Goal: Information Seeking & Learning: Learn about a topic

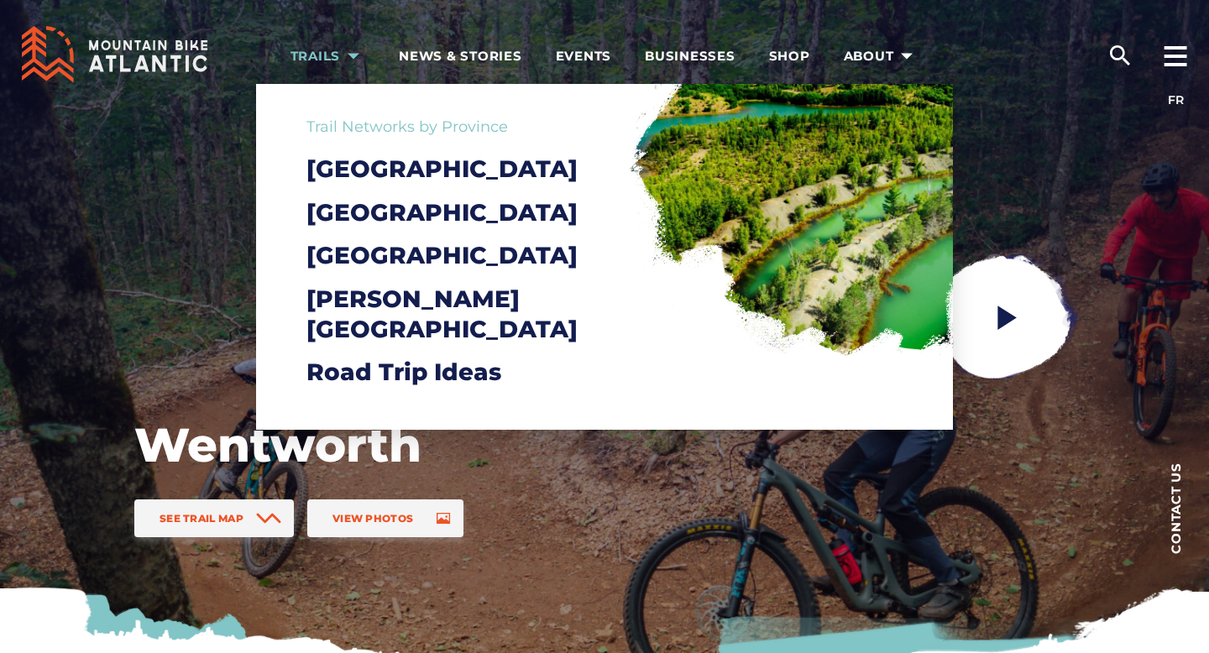
click at [326, 55] on span "Trails" at bounding box center [328, 56] width 76 height 17
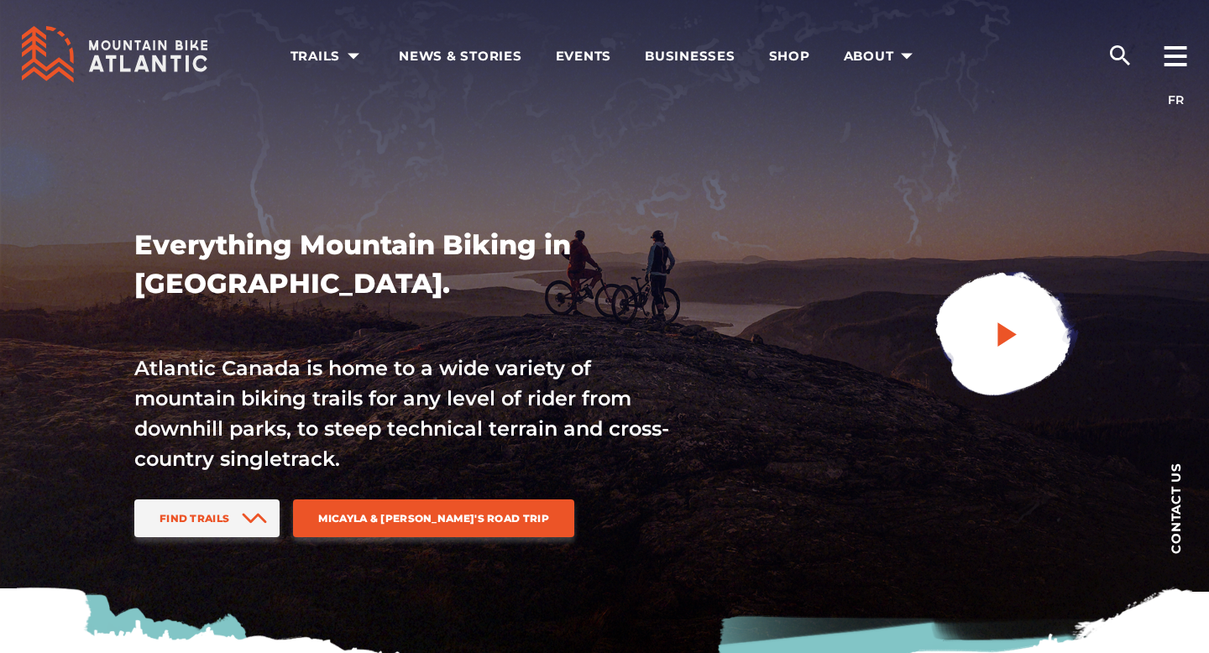
click at [994, 371] on link at bounding box center [1004, 335] width 225 height 225
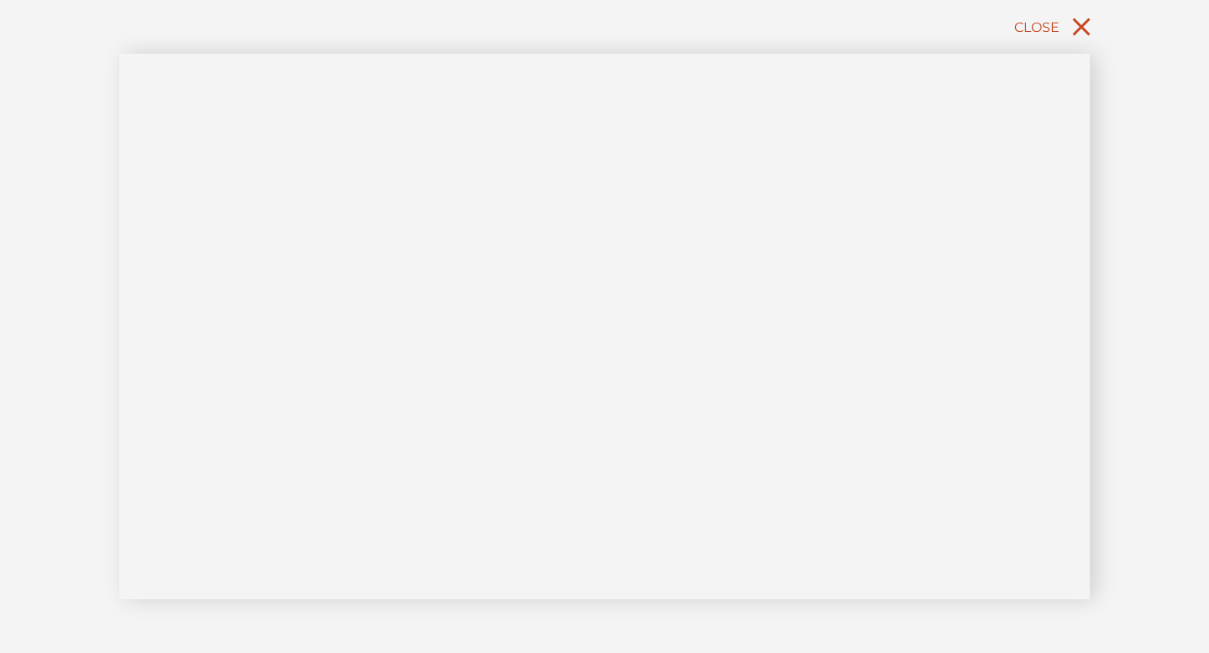
click at [1085, 19] on icon "close" at bounding box center [1081, 27] width 30 height 30
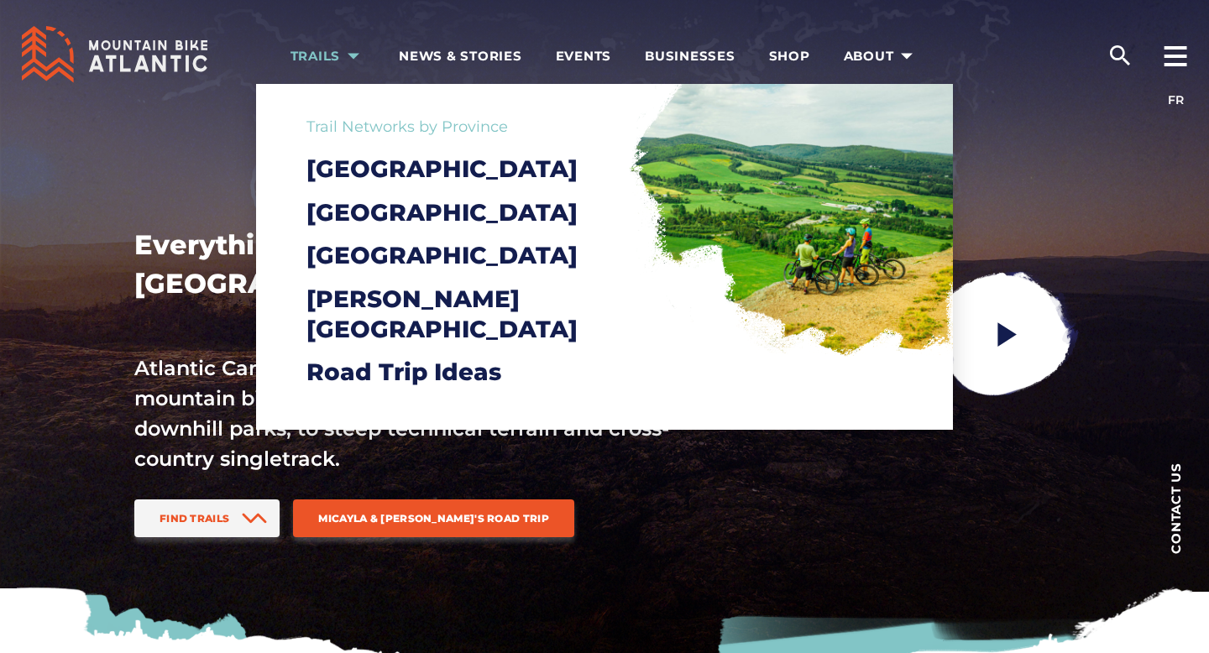
click at [336, 31] on link "Trails" at bounding box center [328, 54] width 76 height 109
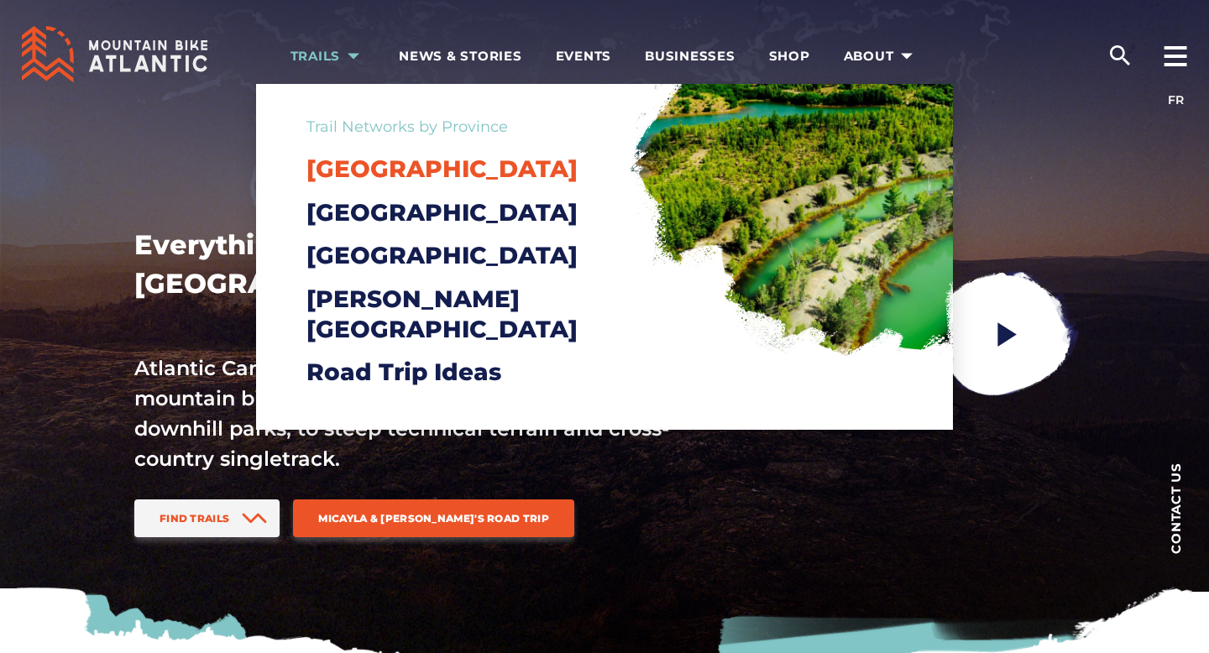
click at [374, 174] on span "[GEOGRAPHIC_DATA]" at bounding box center [441, 168] width 271 height 29
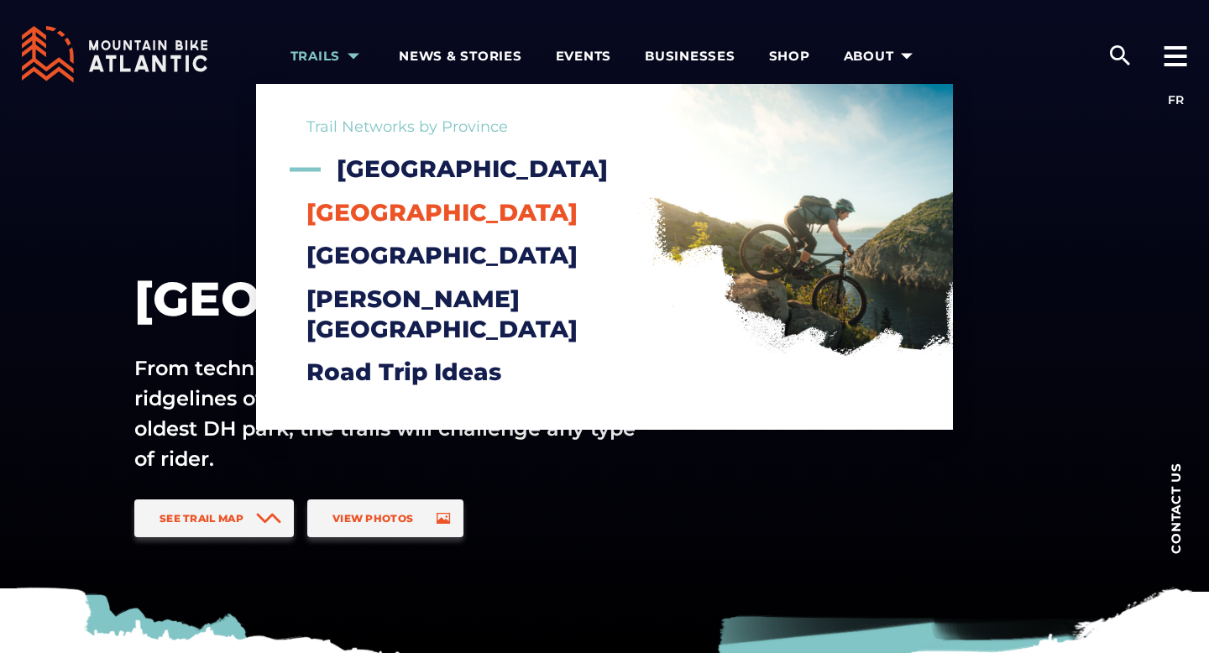
click at [413, 208] on span "[GEOGRAPHIC_DATA]" at bounding box center [441, 212] width 271 height 29
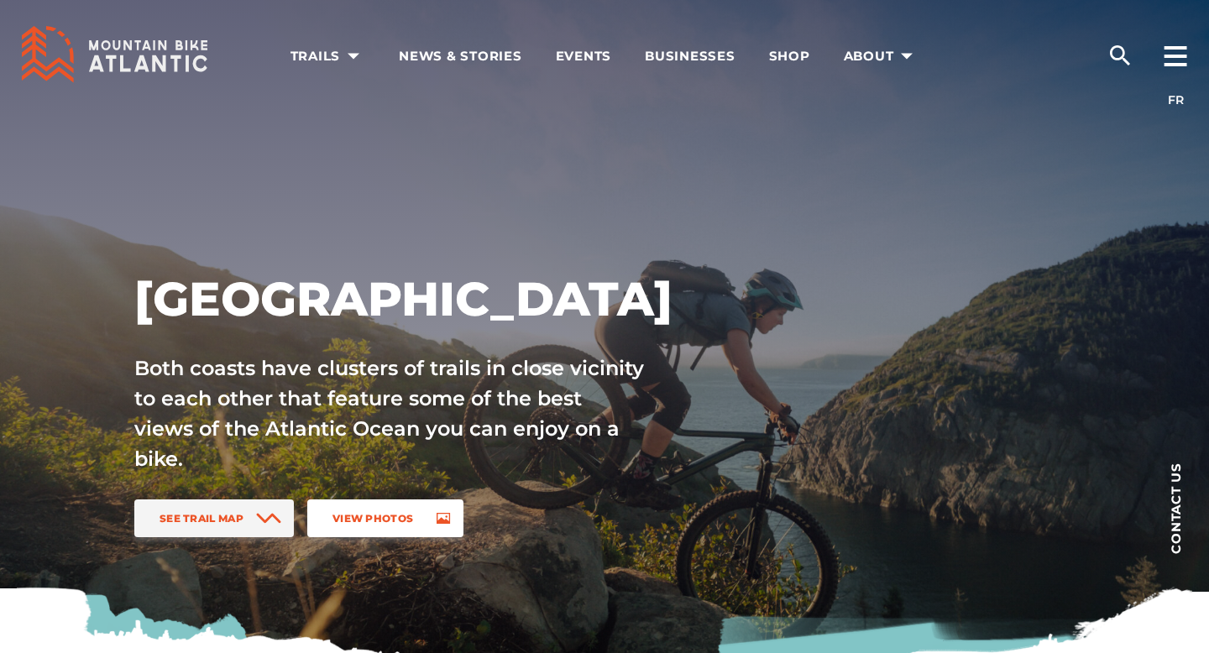
click at [404, 509] on link "View Photos" at bounding box center [385, 519] width 156 height 38
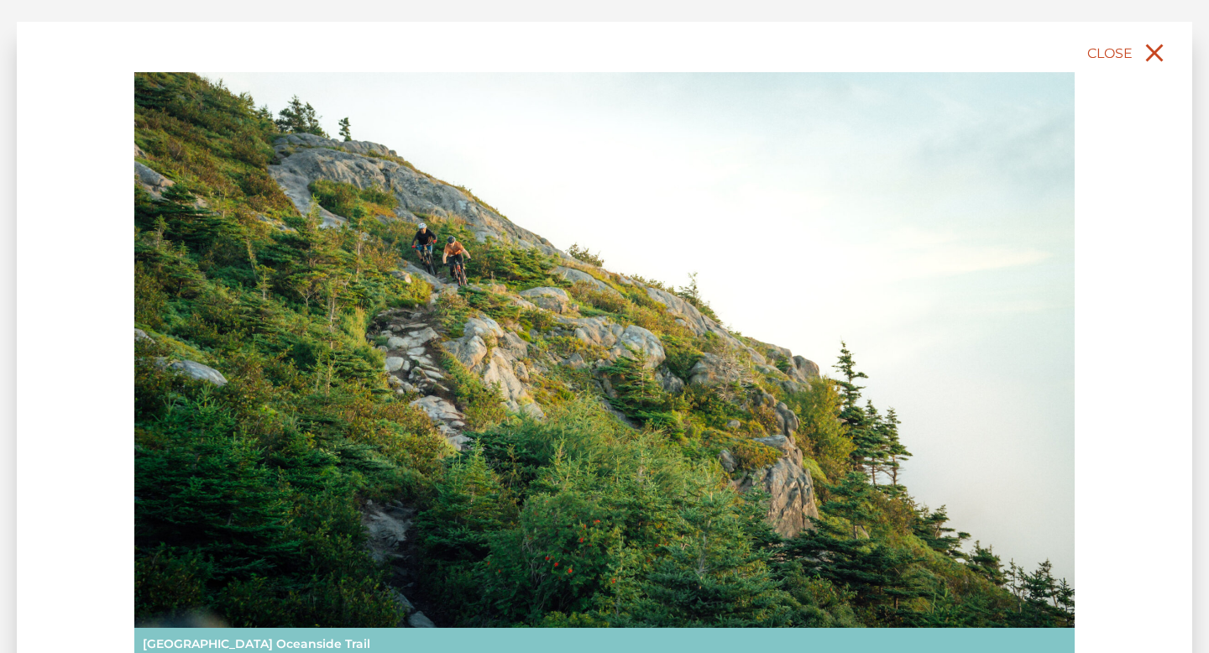
click at [1153, 51] on icon "close" at bounding box center [1155, 53] width 18 height 18
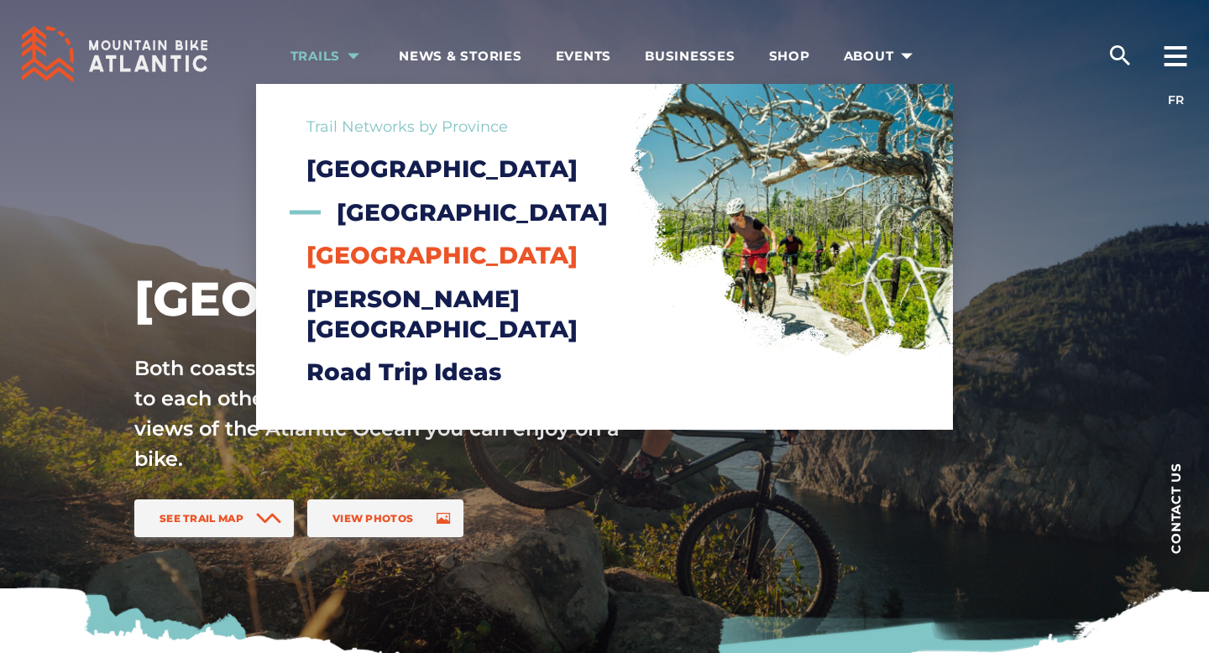
click at [384, 269] on span "[GEOGRAPHIC_DATA]" at bounding box center [441, 255] width 271 height 29
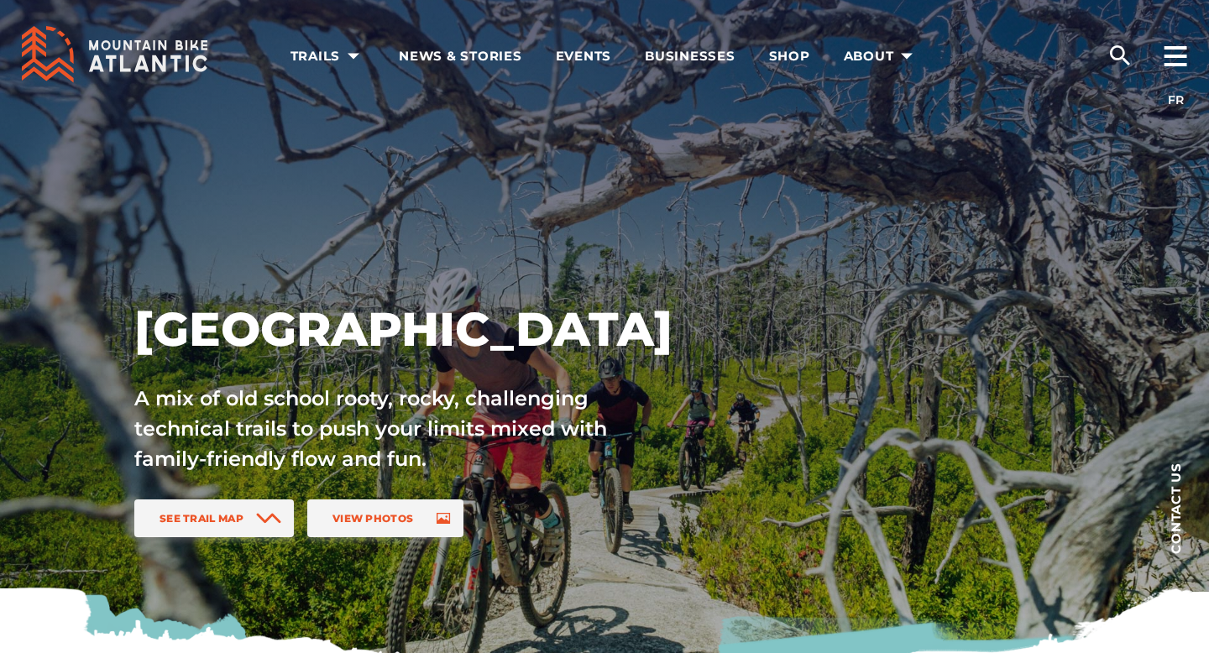
click at [419, 538] on div "See Trail Map View Photos" at bounding box center [445, 525] width 635 height 51
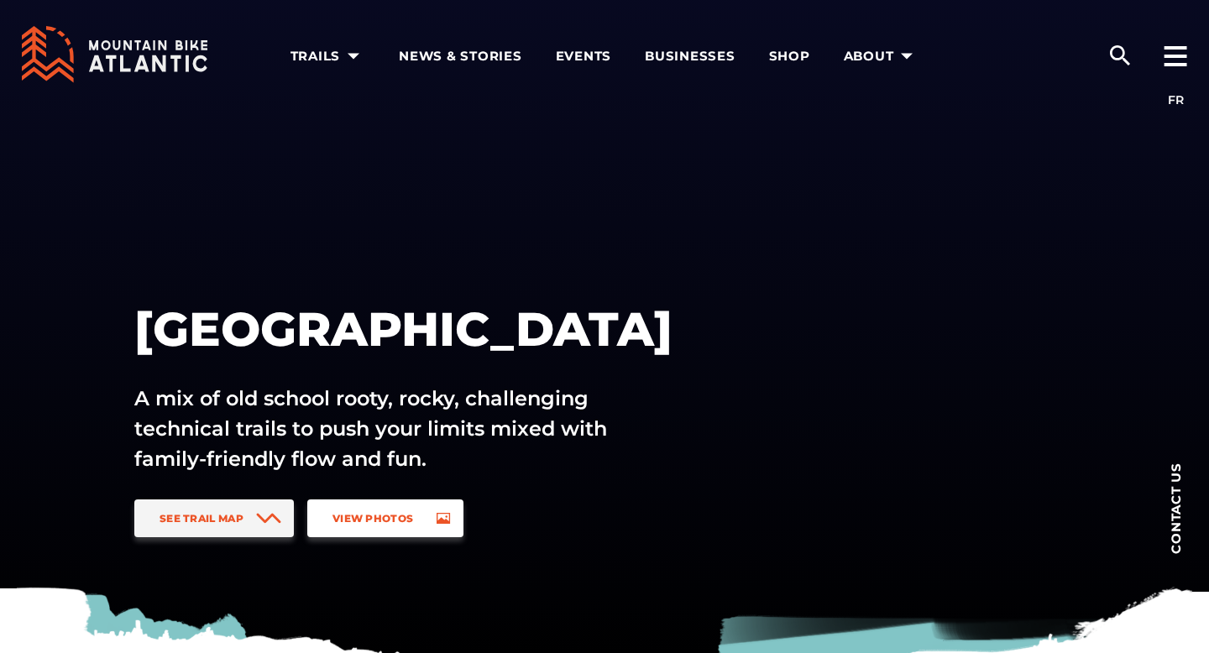
click at [421, 519] on link "View Photos" at bounding box center [385, 519] width 156 height 38
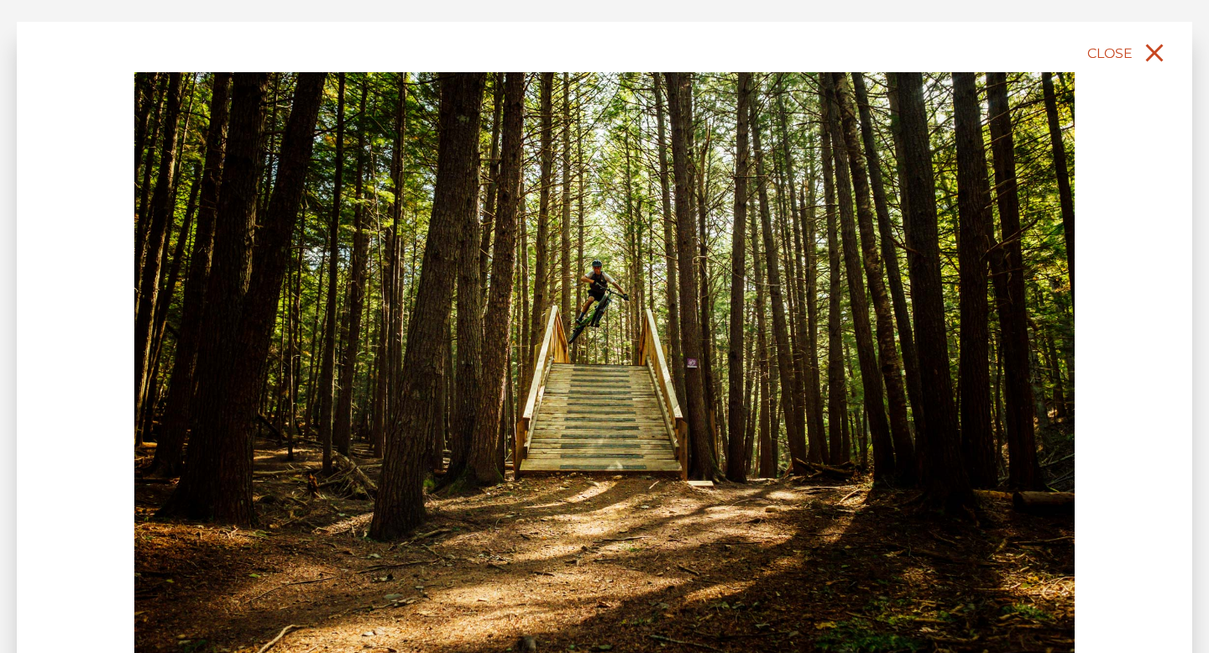
click at [1139, 66] on icon "close" at bounding box center [1154, 53] width 30 height 30
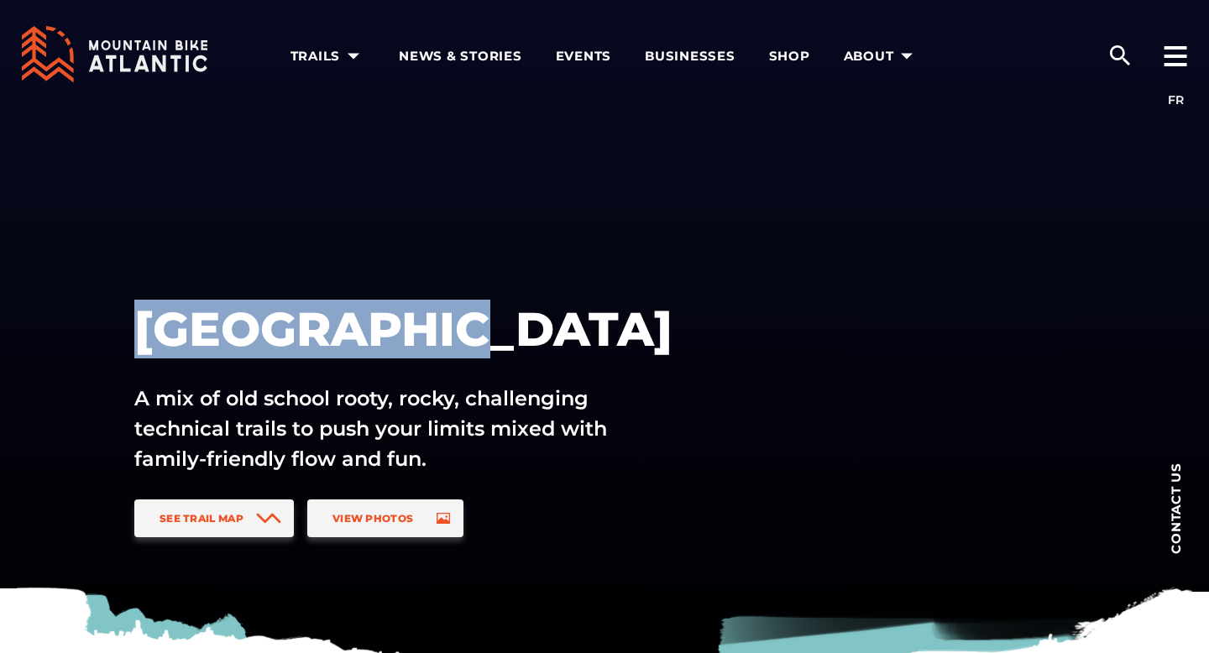
drag, startPoint x: 136, startPoint y: 333, endPoint x: 487, endPoint y: 313, distance: 351.5
click at [487, 313] on h1 "[GEOGRAPHIC_DATA]" at bounding box center [444, 329] width 621 height 59
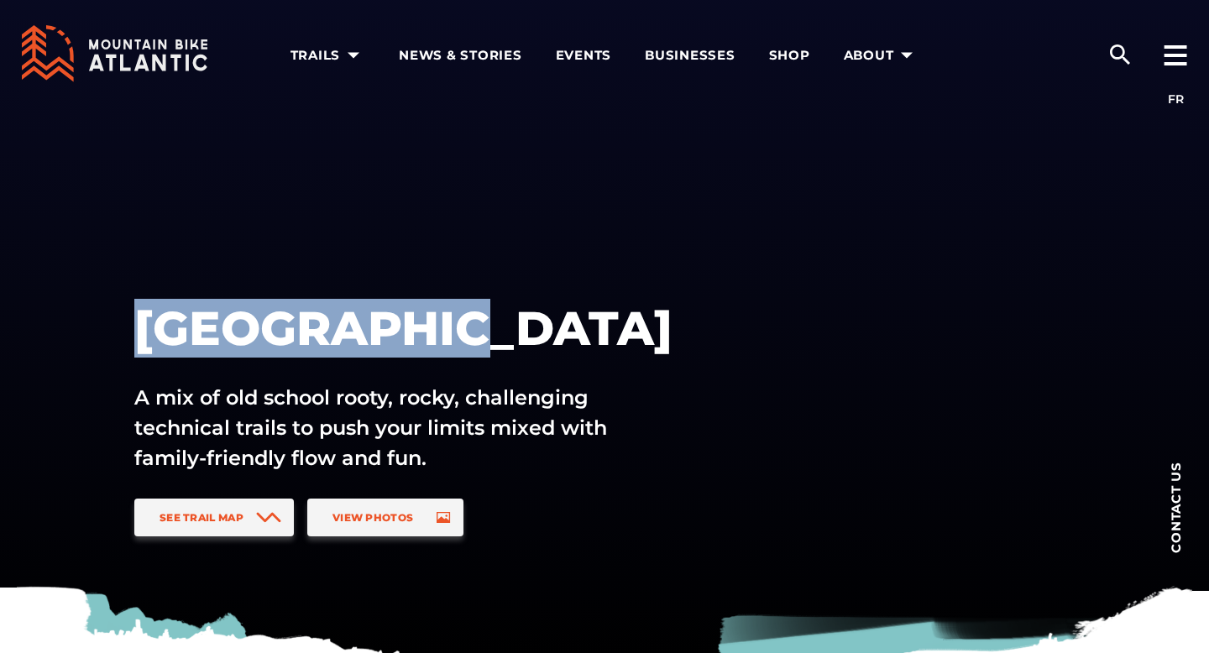
copy h1 "[GEOGRAPHIC_DATA]"
click at [100, 43] on icon at bounding box center [115, 53] width 186 height 57
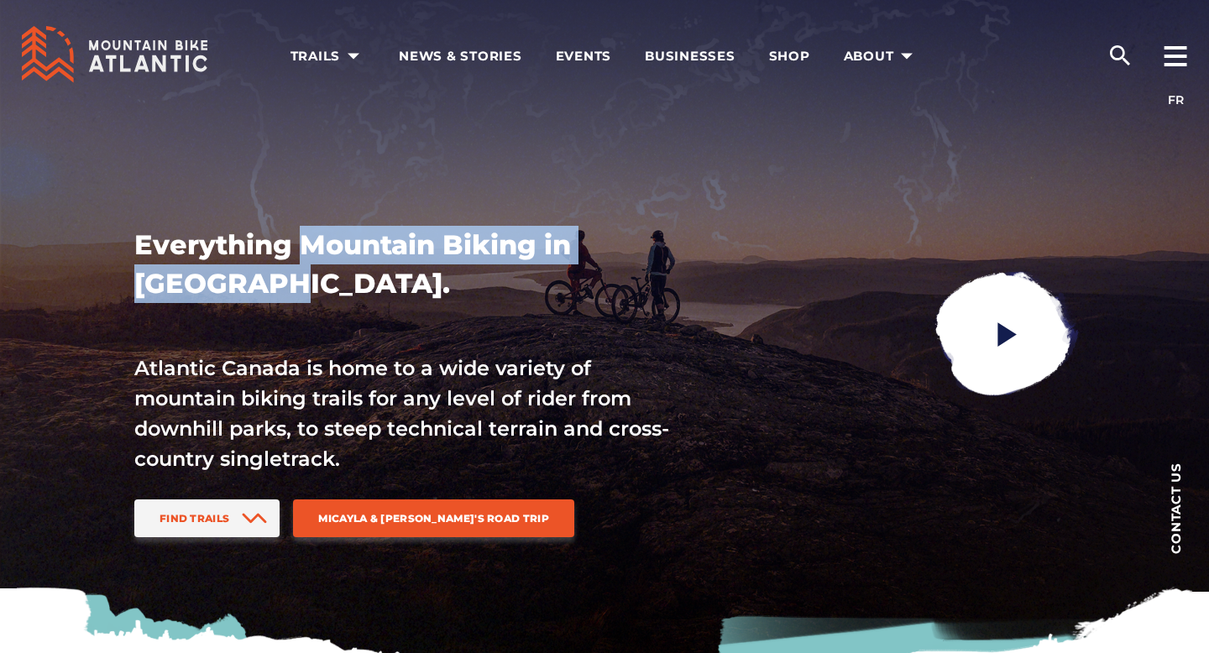
drag, startPoint x: 302, startPoint y: 248, endPoint x: 255, endPoint y: 296, distance: 67.1
click at [255, 296] on h1 "Everything Mountain Biking in Atlantic Canada." at bounding box center [402, 264] width 537 height 77
copy h1 "Mountain Biking in Atlantic"
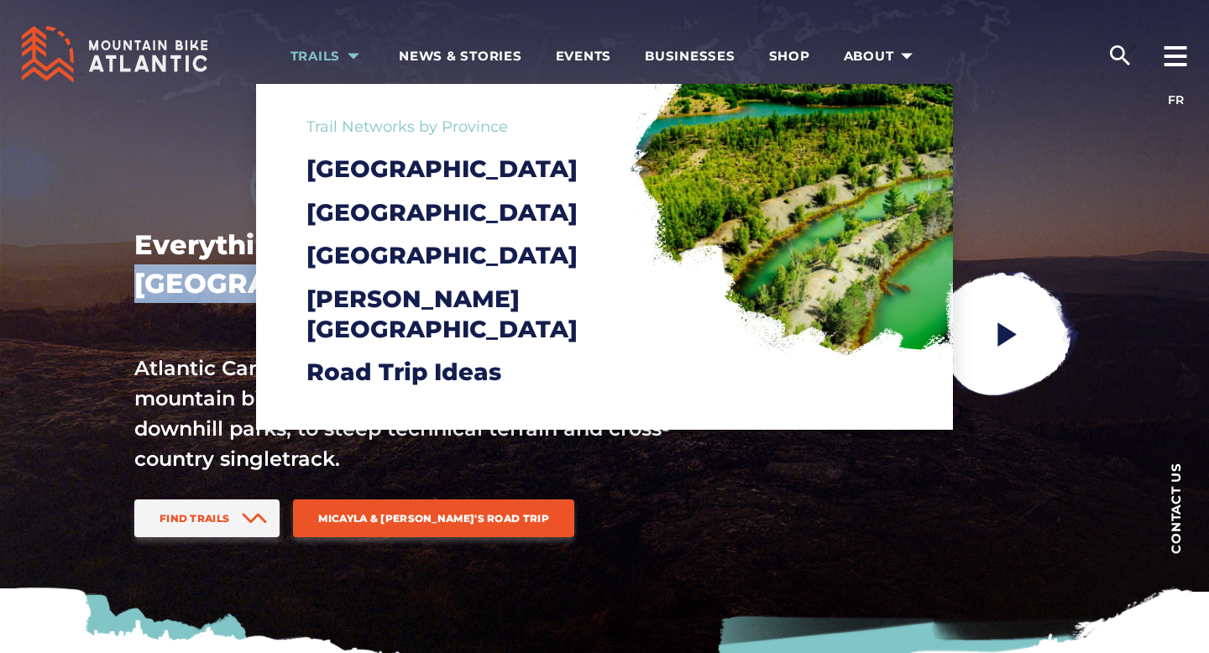
click at [295, 58] on span "Trails" at bounding box center [328, 56] width 76 height 17
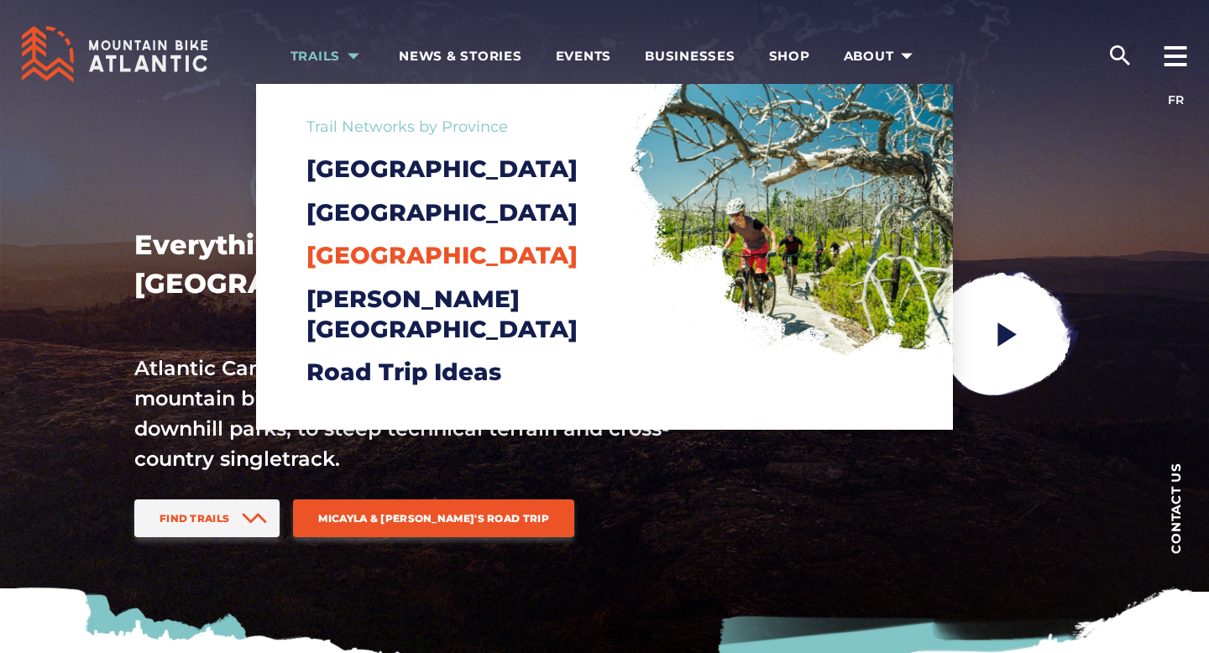
click at [377, 269] on span "[GEOGRAPHIC_DATA]" at bounding box center [441, 255] width 271 height 29
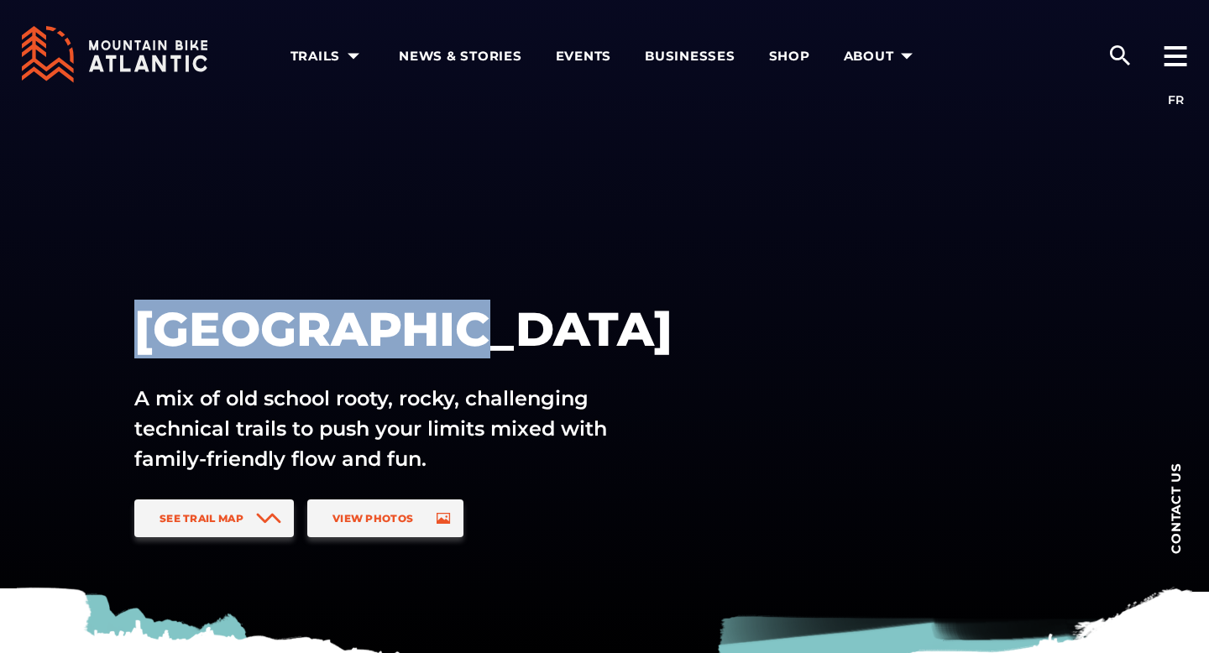
drag, startPoint x: 137, startPoint y: 335, endPoint x: 504, endPoint y: 332, distance: 366.9
click at [504, 332] on h1 "[GEOGRAPHIC_DATA]" at bounding box center [444, 329] width 621 height 59
click at [272, 515] on icon at bounding box center [269, 519] width 22 height 8
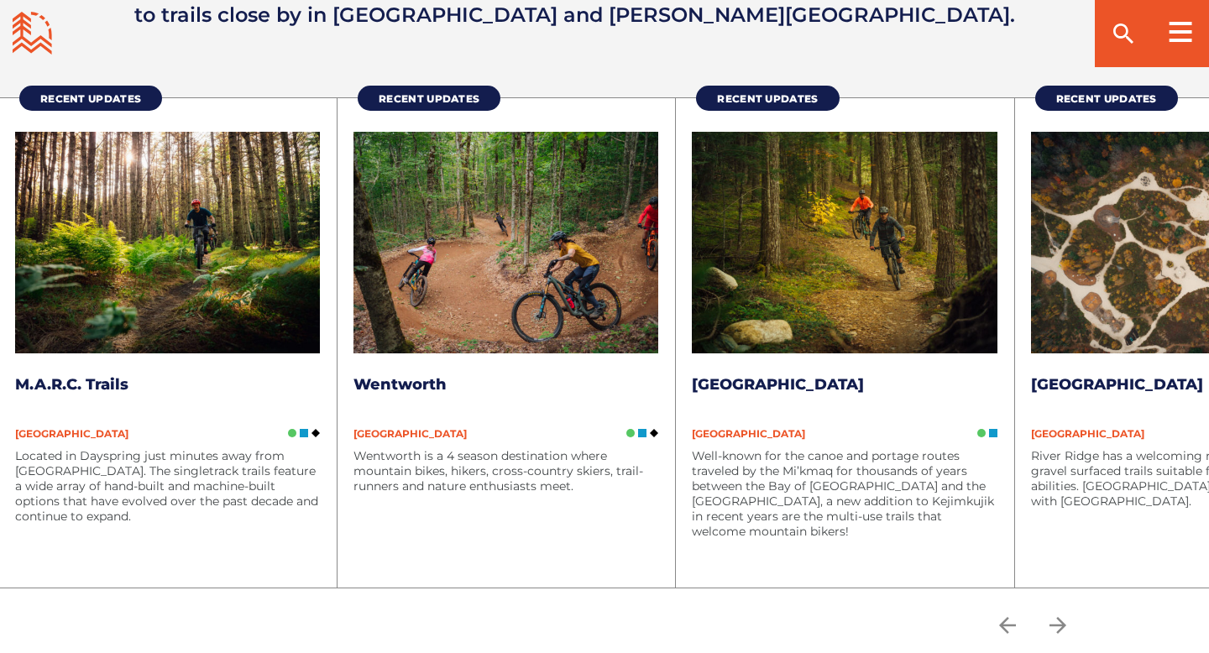
scroll to position [2195, 0]
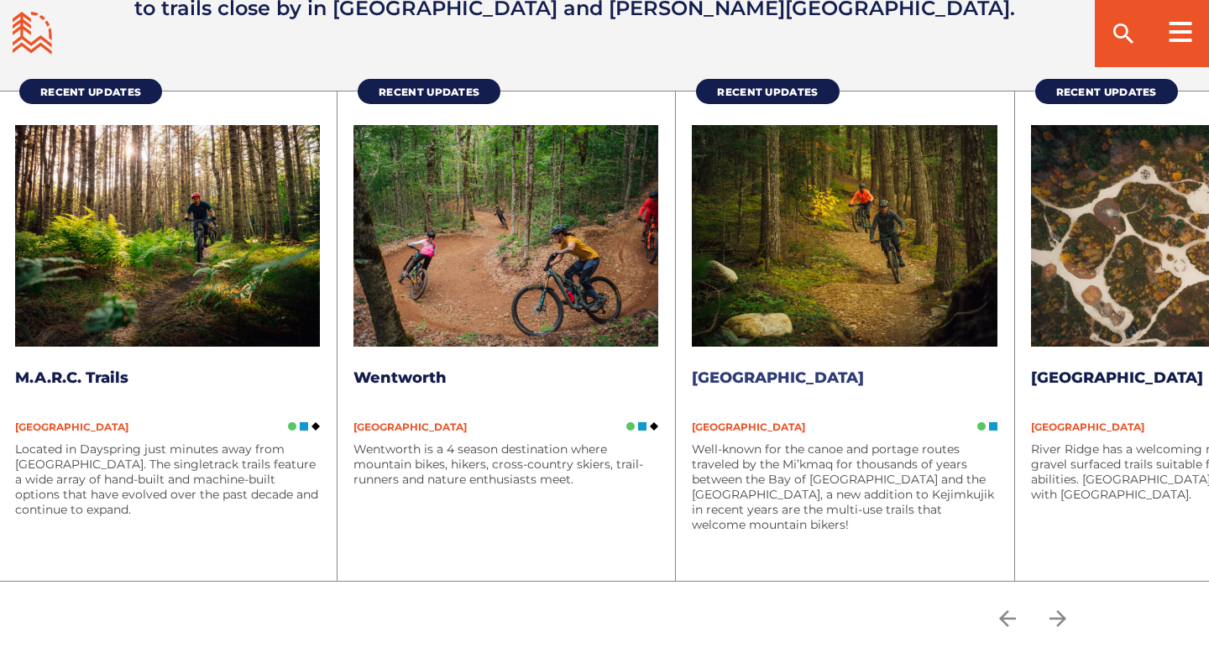
click at [864, 379] on link "[GEOGRAPHIC_DATA]" at bounding box center [778, 378] width 172 height 18
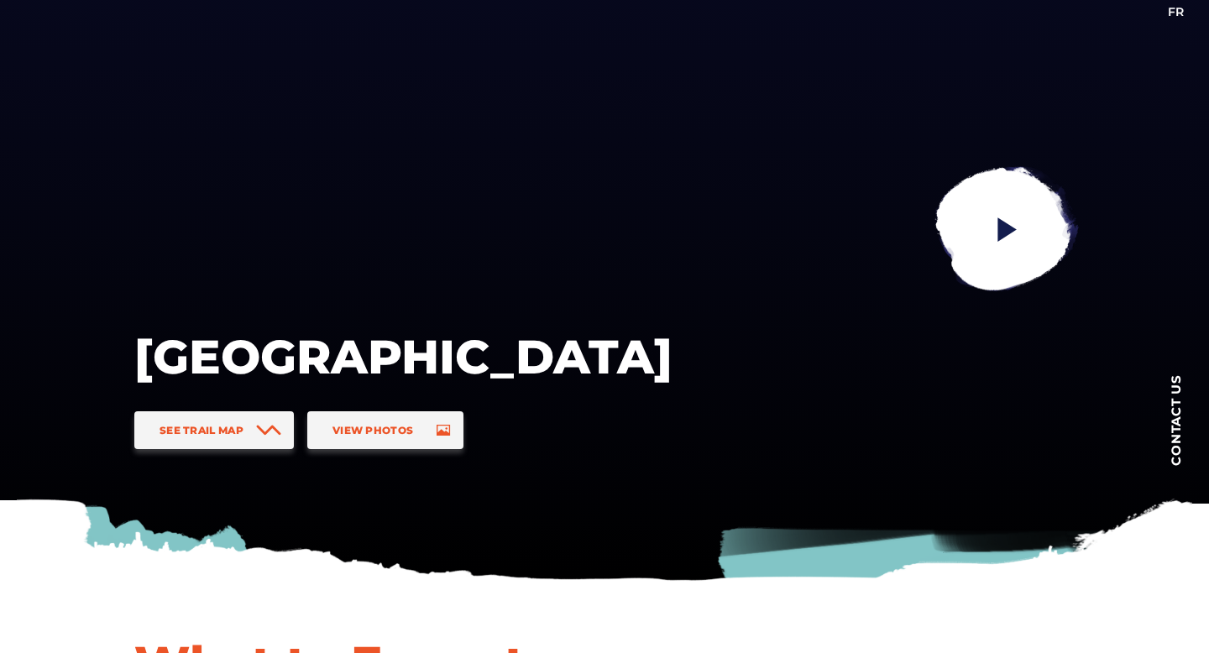
scroll to position [95, 0]
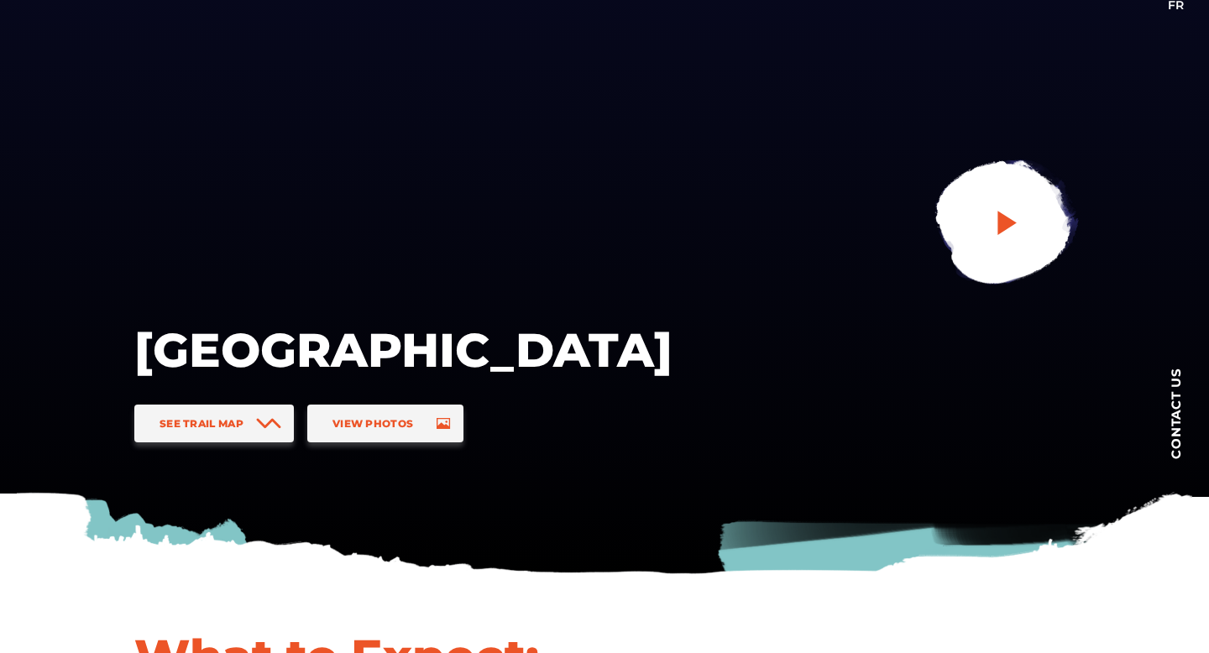
click at [1033, 202] on link at bounding box center [1004, 224] width 225 height 225
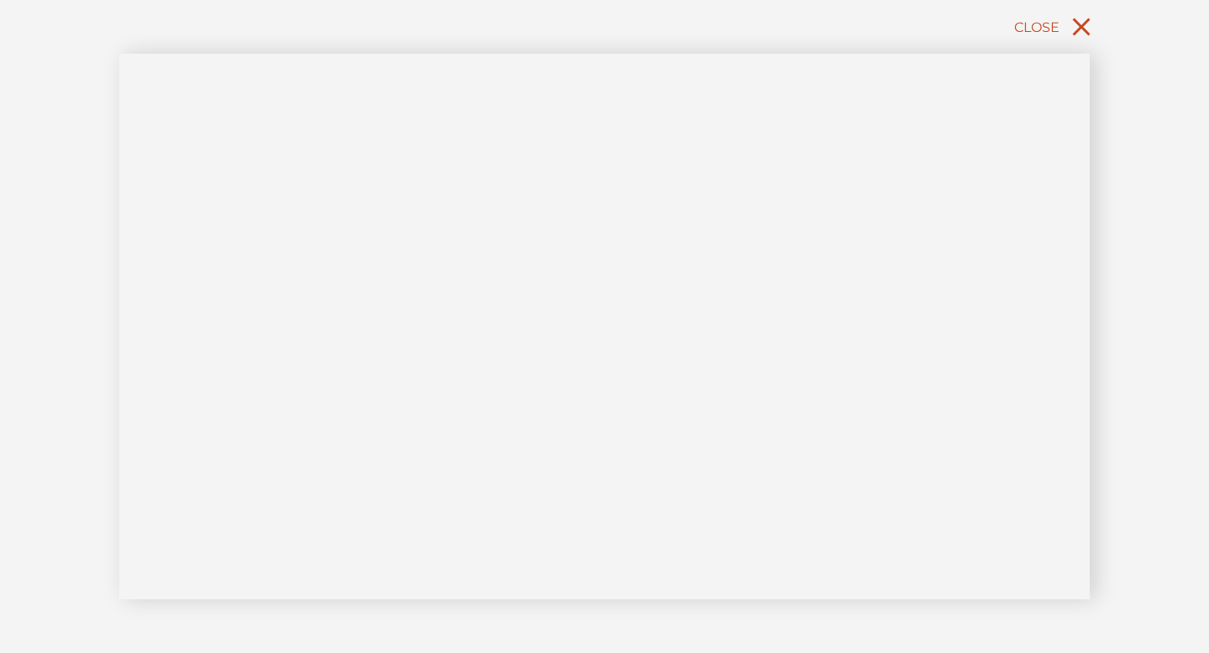
click at [1079, 34] on icon "close" at bounding box center [1081, 27] width 30 height 30
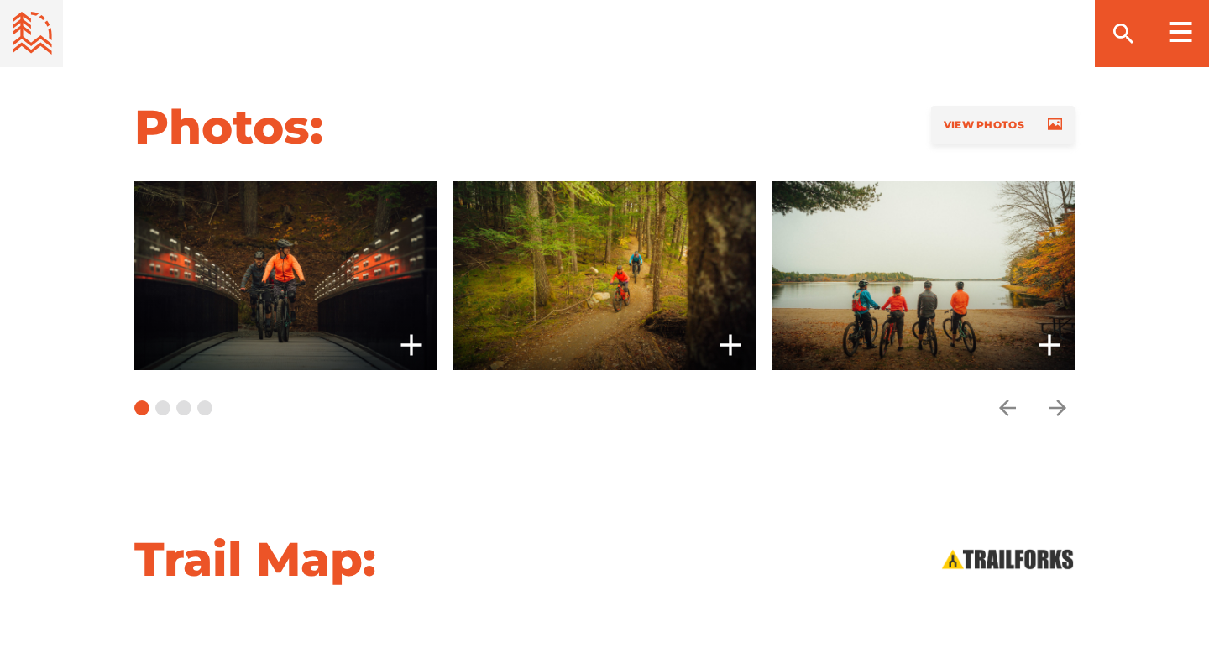
scroll to position [1809, 0]
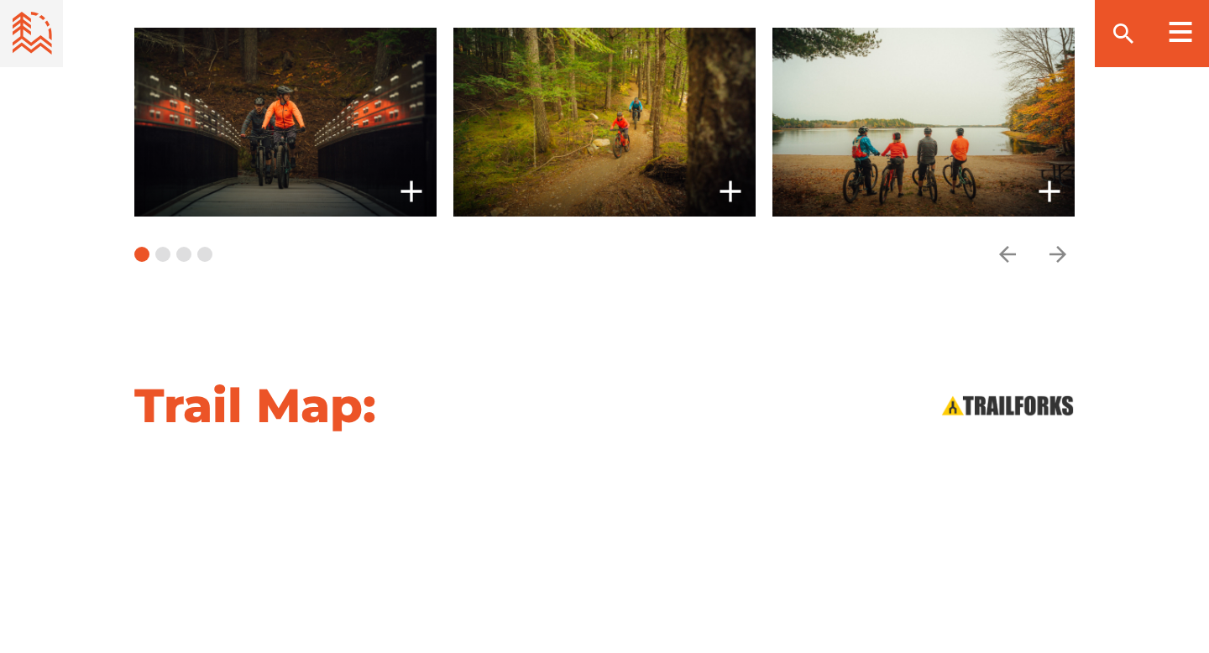
click at [13, 20] on icon at bounding box center [32, 30] width 39 height 36
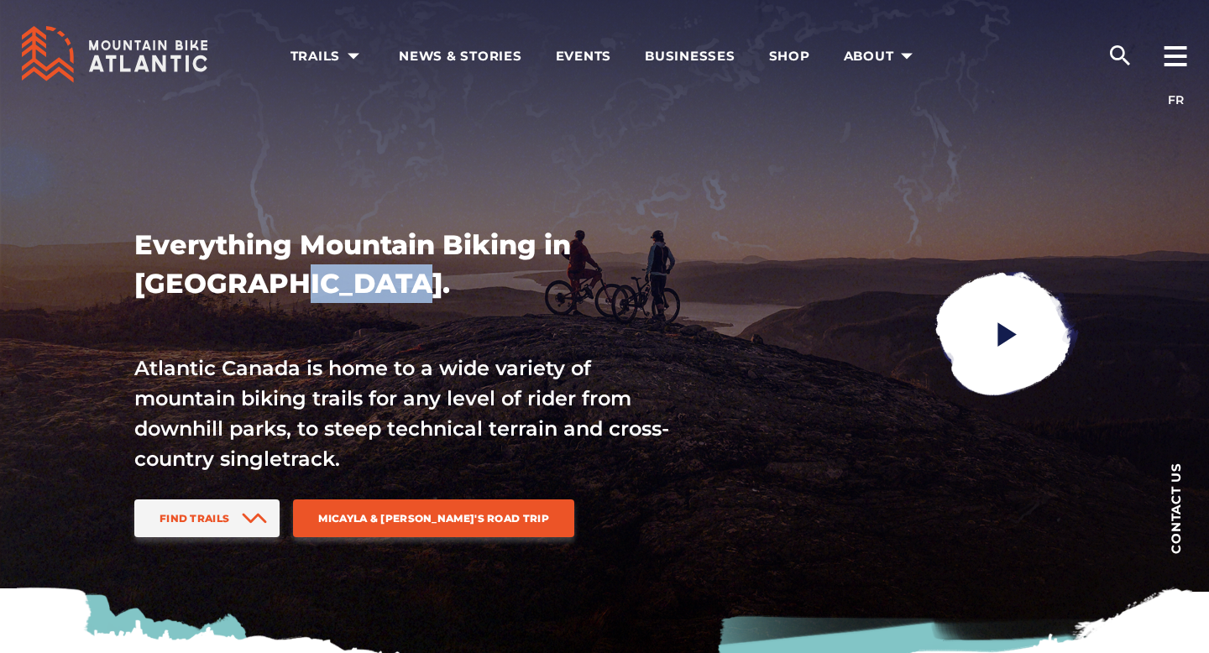
drag, startPoint x: 255, startPoint y: 287, endPoint x: 398, endPoint y: 287, distance: 142.7
click at [398, 287] on h1 "Everything Mountain Biking in [GEOGRAPHIC_DATA]." at bounding box center [402, 264] width 537 height 77
click at [769, 61] on span "Shop" at bounding box center [789, 56] width 41 height 17
